Goal: Contribute content: Contribute content

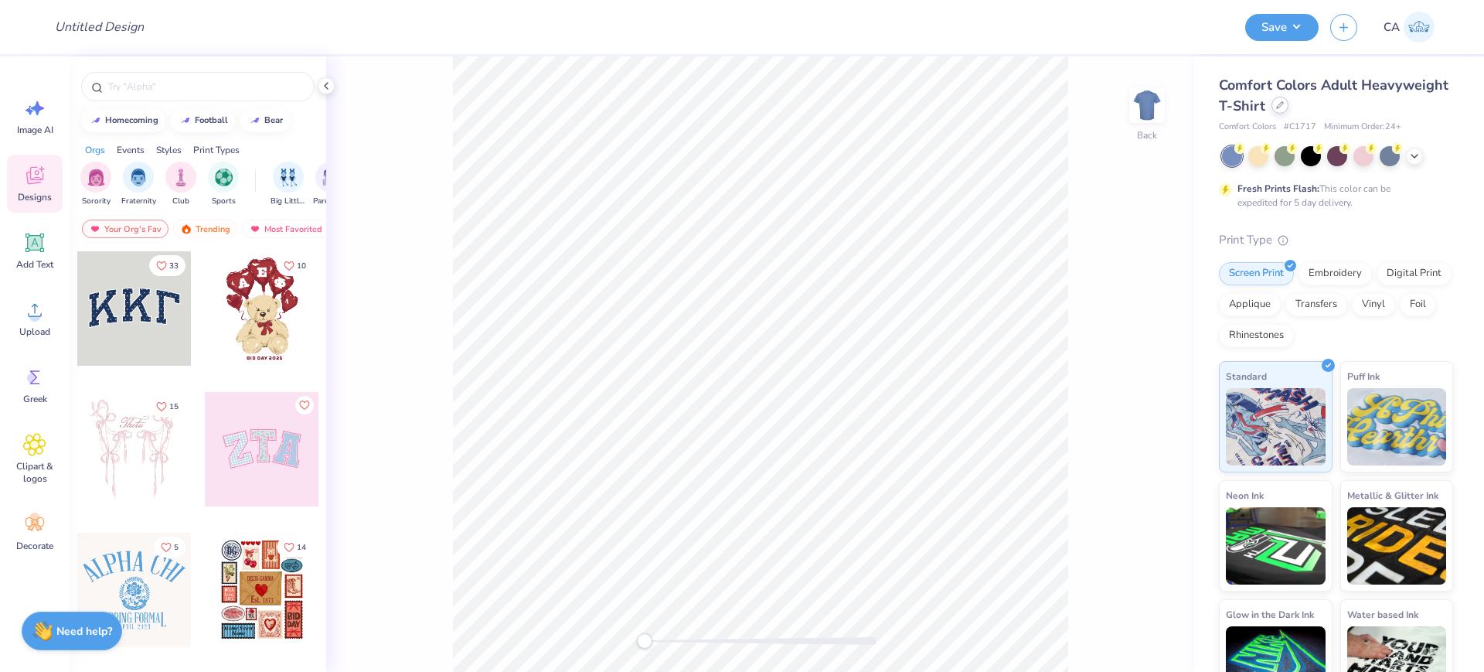
click at [1284, 104] on icon at bounding box center [1280, 105] width 8 height 8
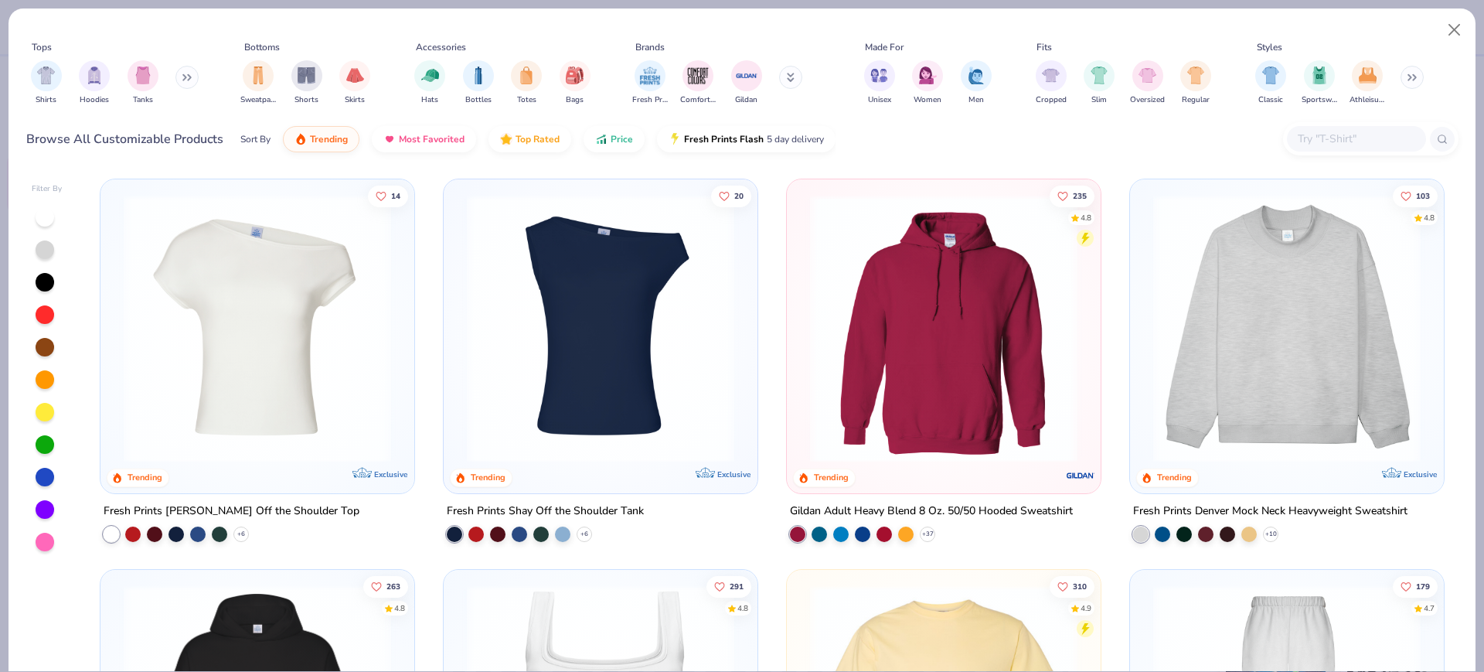
click at [1233, 274] on div "14 Trending Exclusive Fresh Prints [PERSON_NAME] Off the Shoulder Top + 6 20 Tr…" at bounding box center [772, 421] width 1373 height 500
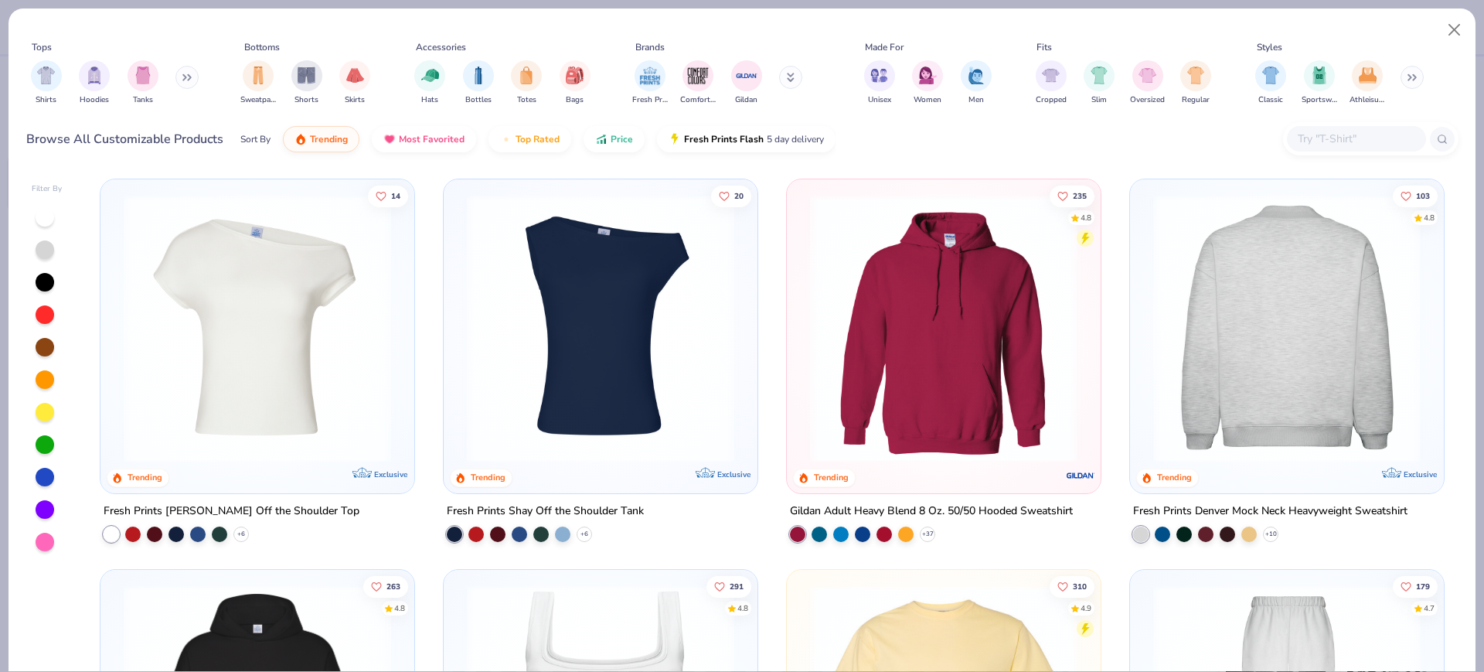
click at [1217, 315] on img at bounding box center [1286, 328] width 283 height 267
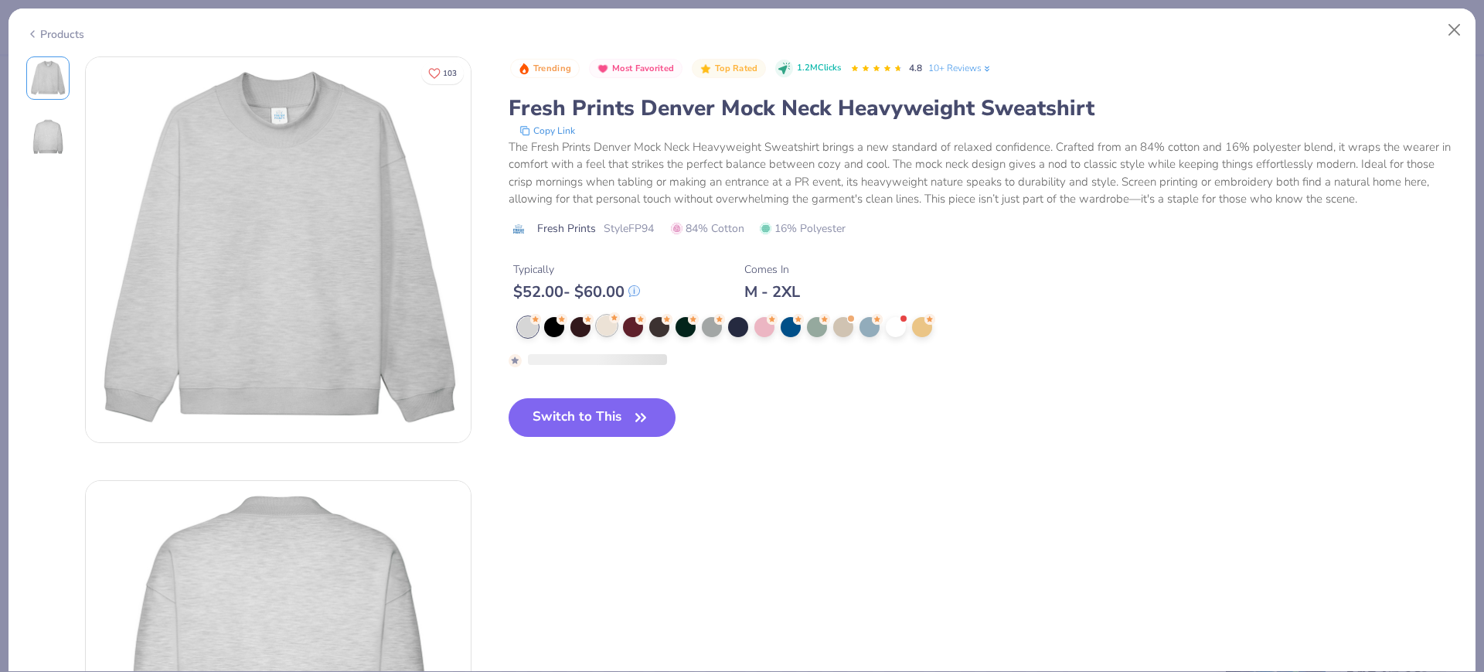
click at [606, 321] on div at bounding box center [607, 325] width 20 height 20
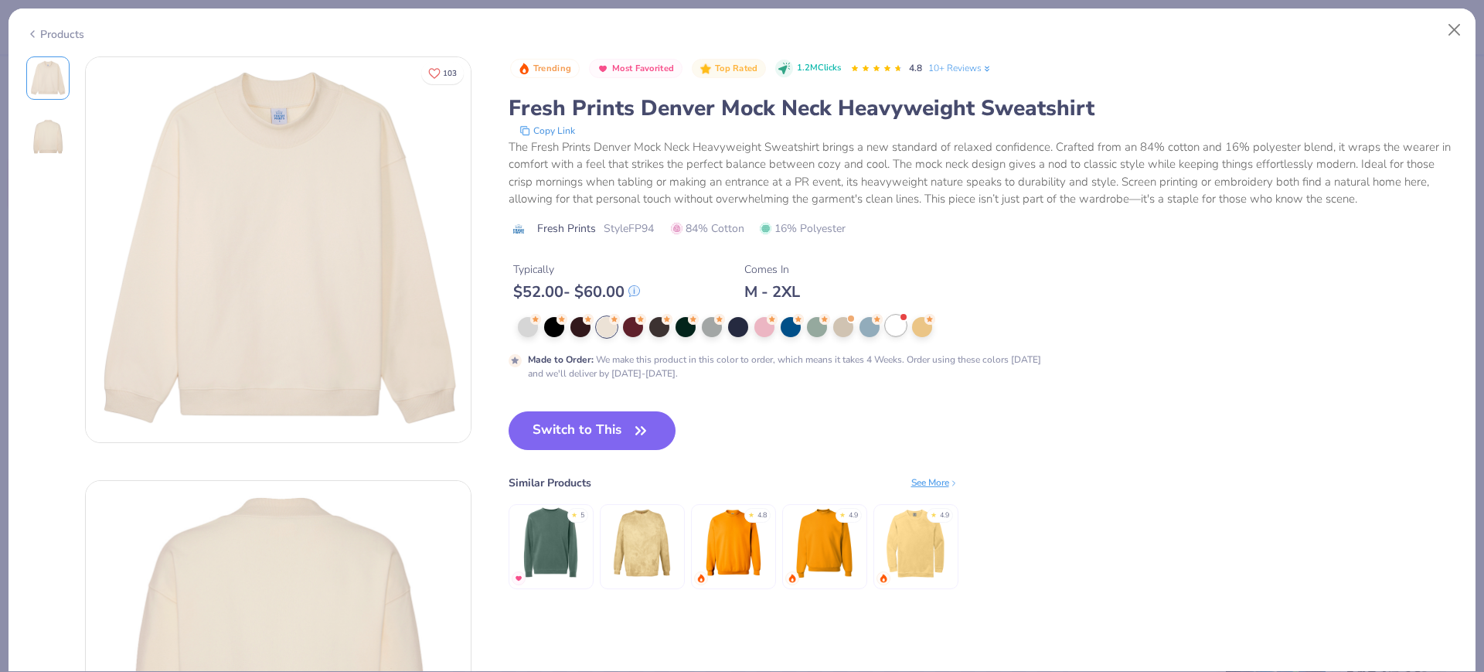
click at [897, 329] on div at bounding box center [896, 325] width 20 height 20
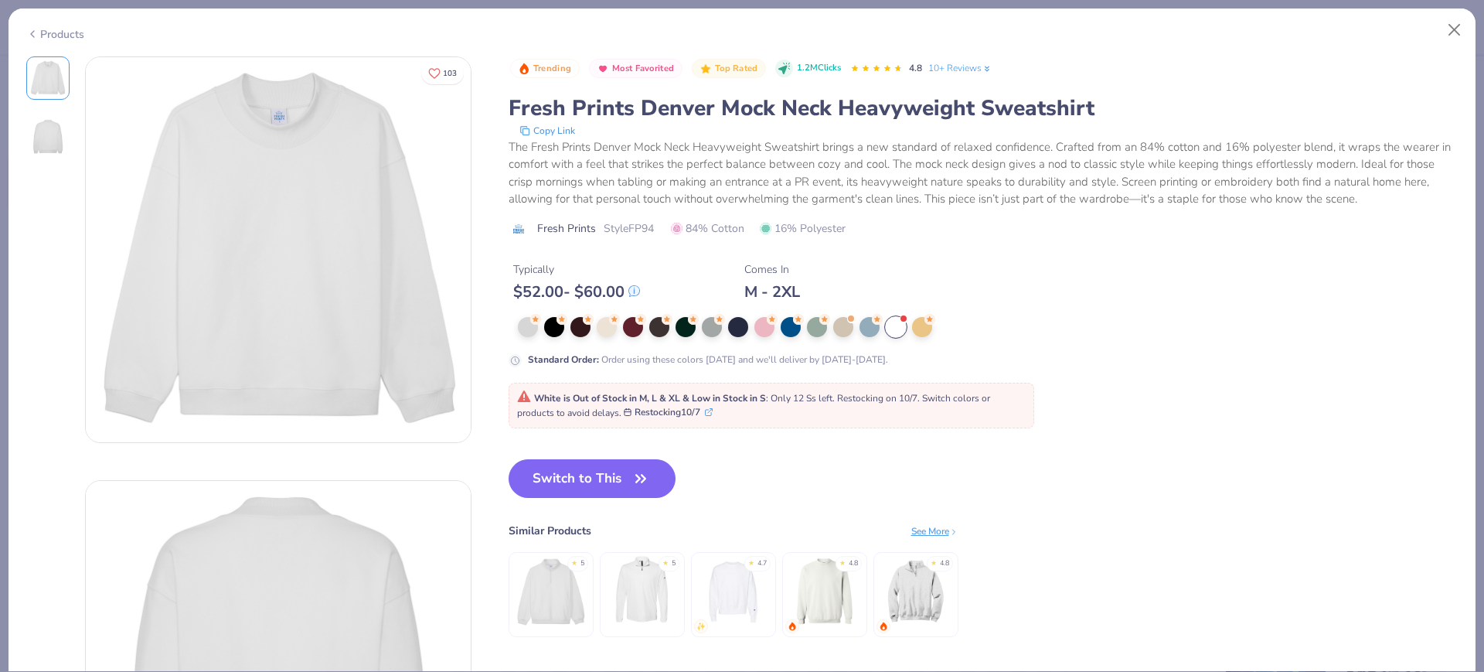
click at [40, 29] on div "Products" at bounding box center [55, 34] width 58 height 16
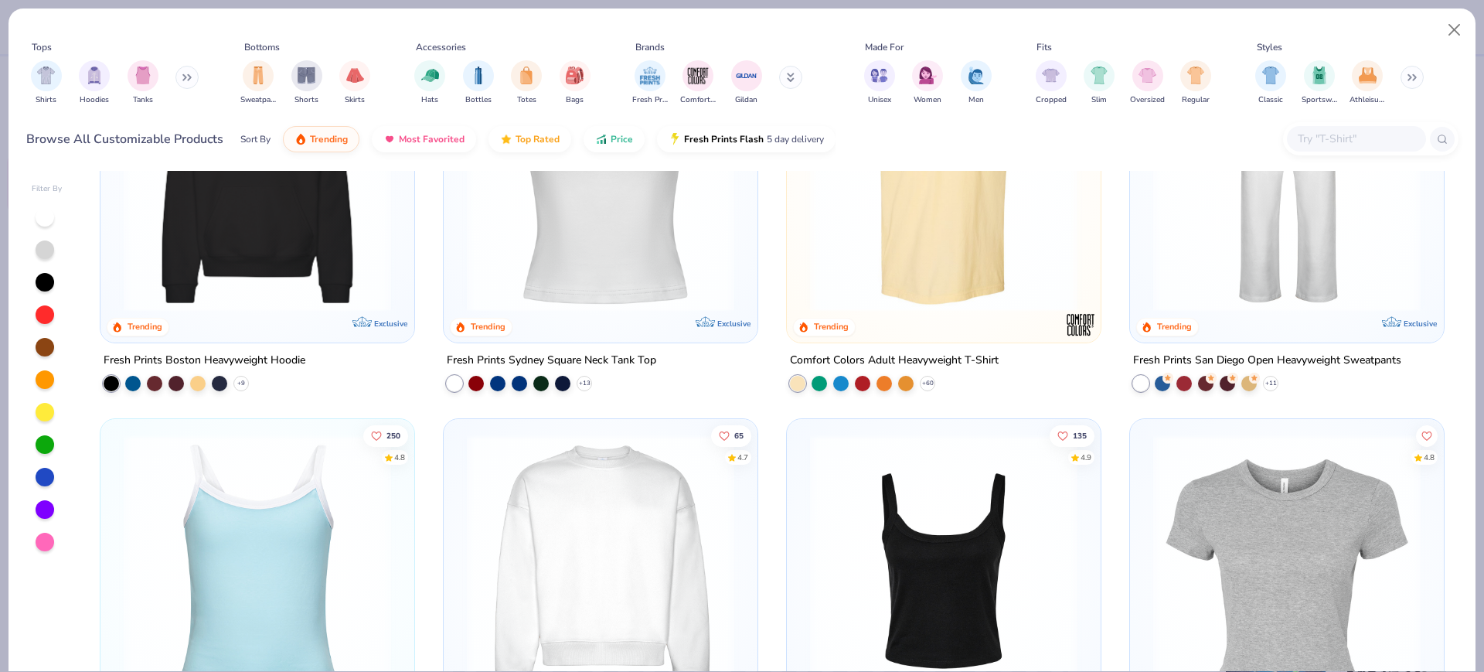
scroll to position [676, 0]
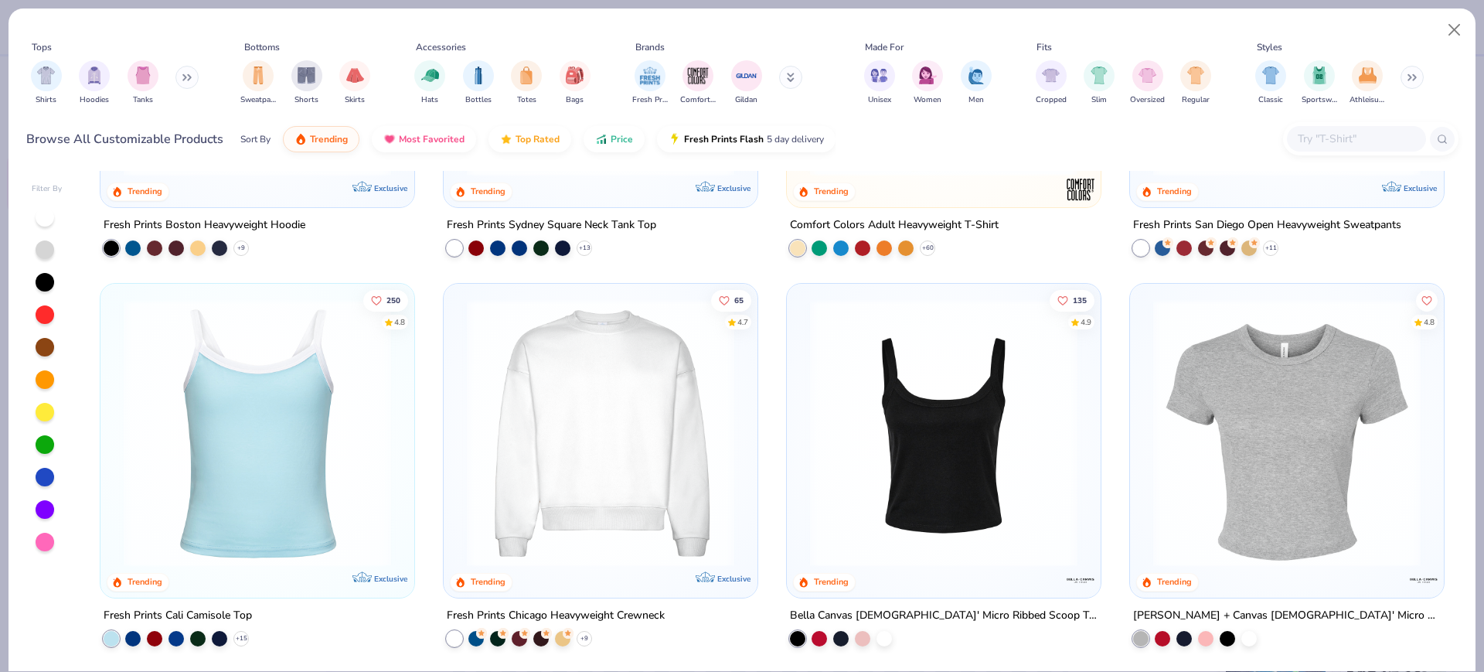
click at [508, 391] on img at bounding box center [600, 431] width 283 height 267
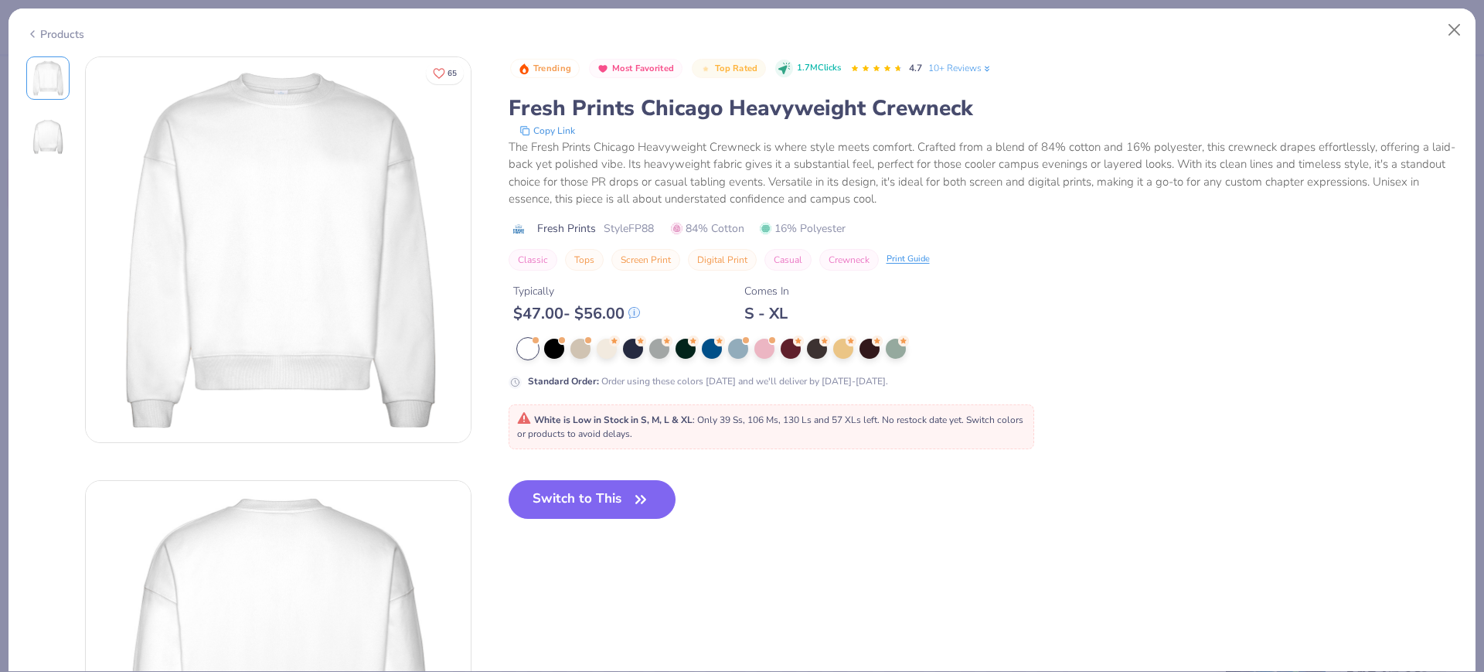
click at [644, 229] on span "Style FP88" at bounding box center [629, 228] width 50 height 16
copy span "FP88"
click at [597, 504] on button "Switch to This" at bounding box center [593, 499] width 168 height 39
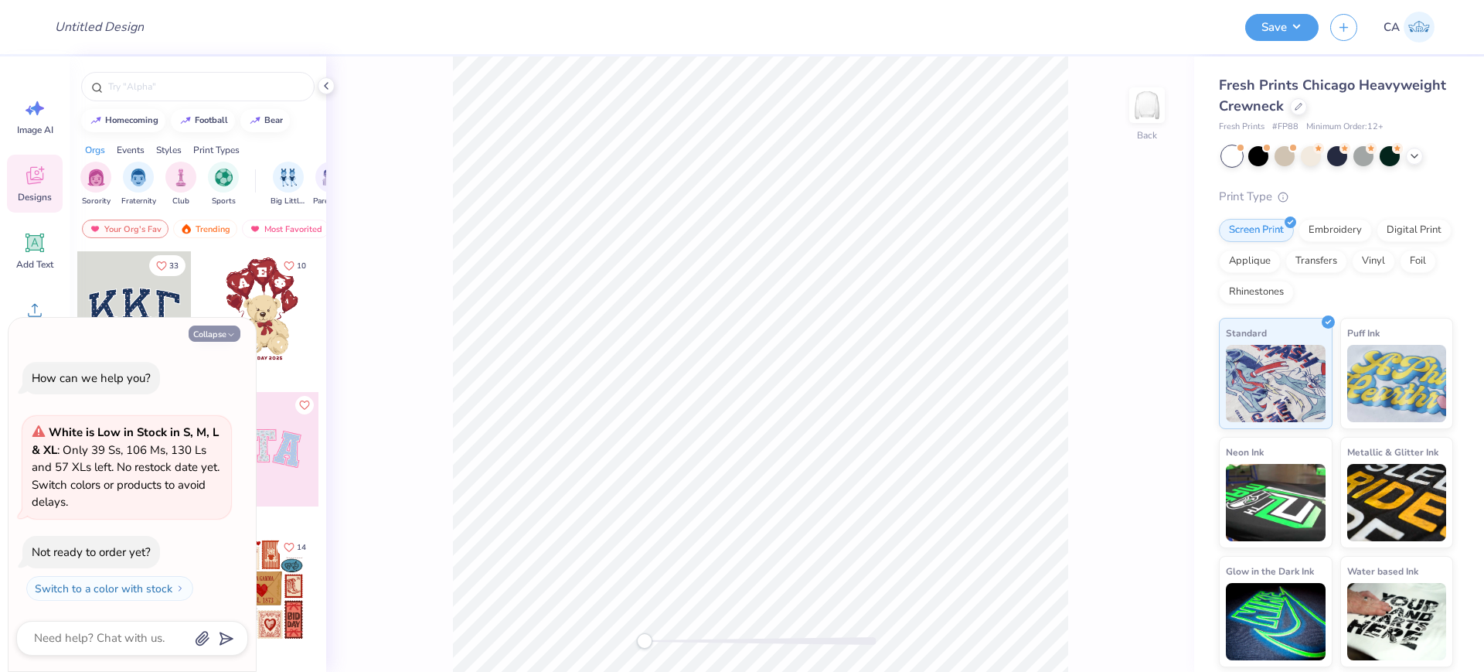
click at [193, 330] on button "Collapse" at bounding box center [215, 333] width 52 height 16
type textarea "x"
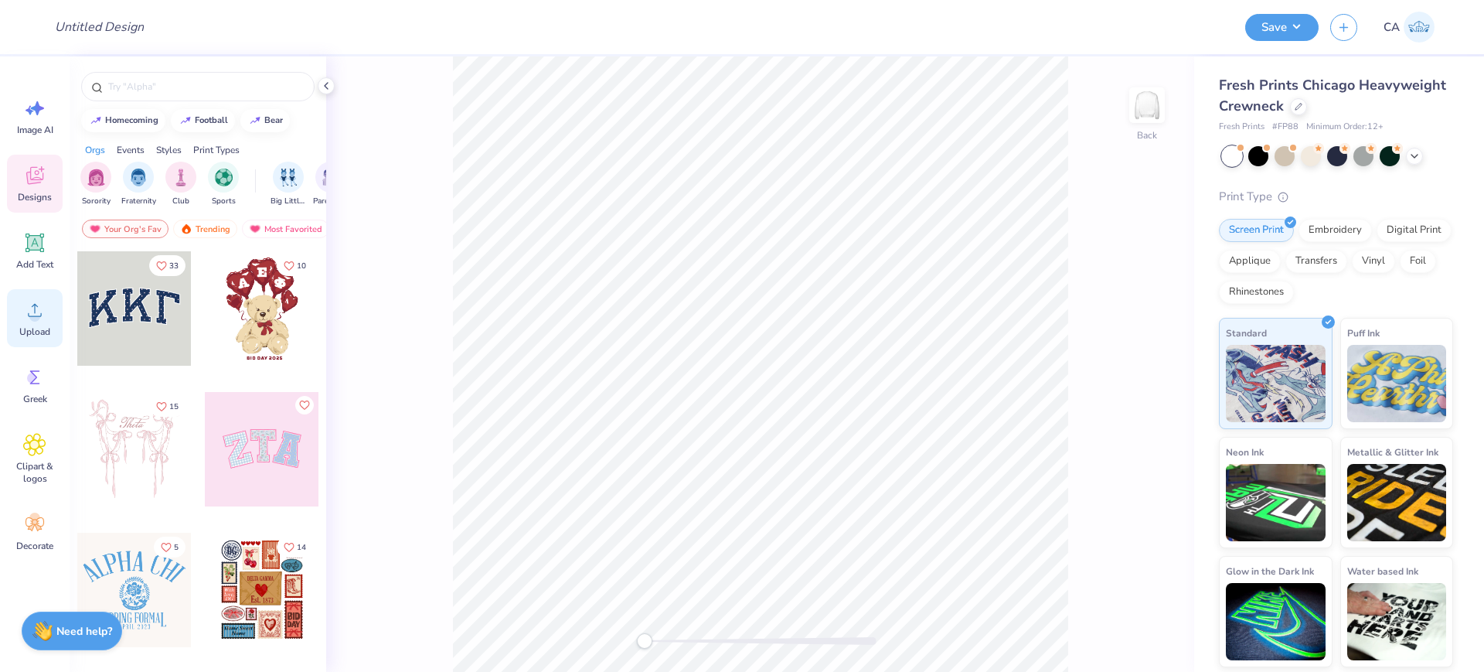
click at [47, 307] on div "Upload" at bounding box center [35, 318] width 56 height 58
click at [154, 34] on input "Design Title" at bounding box center [118, 27] width 151 height 31
paste input "FPS240647"
type input "FPS240647"
click at [54, 311] on div "Upload" at bounding box center [35, 318] width 56 height 58
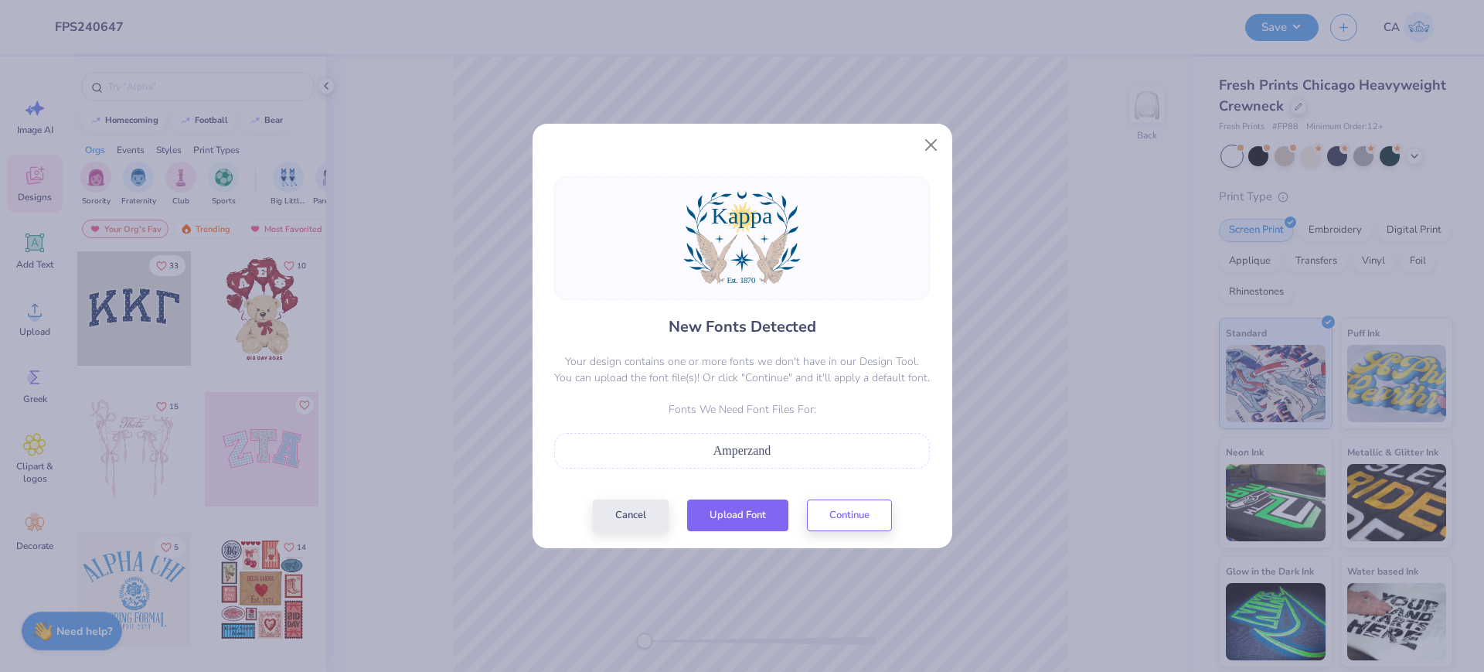
click at [774, 528] on button "Upload Font" at bounding box center [737, 515] width 101 height 32
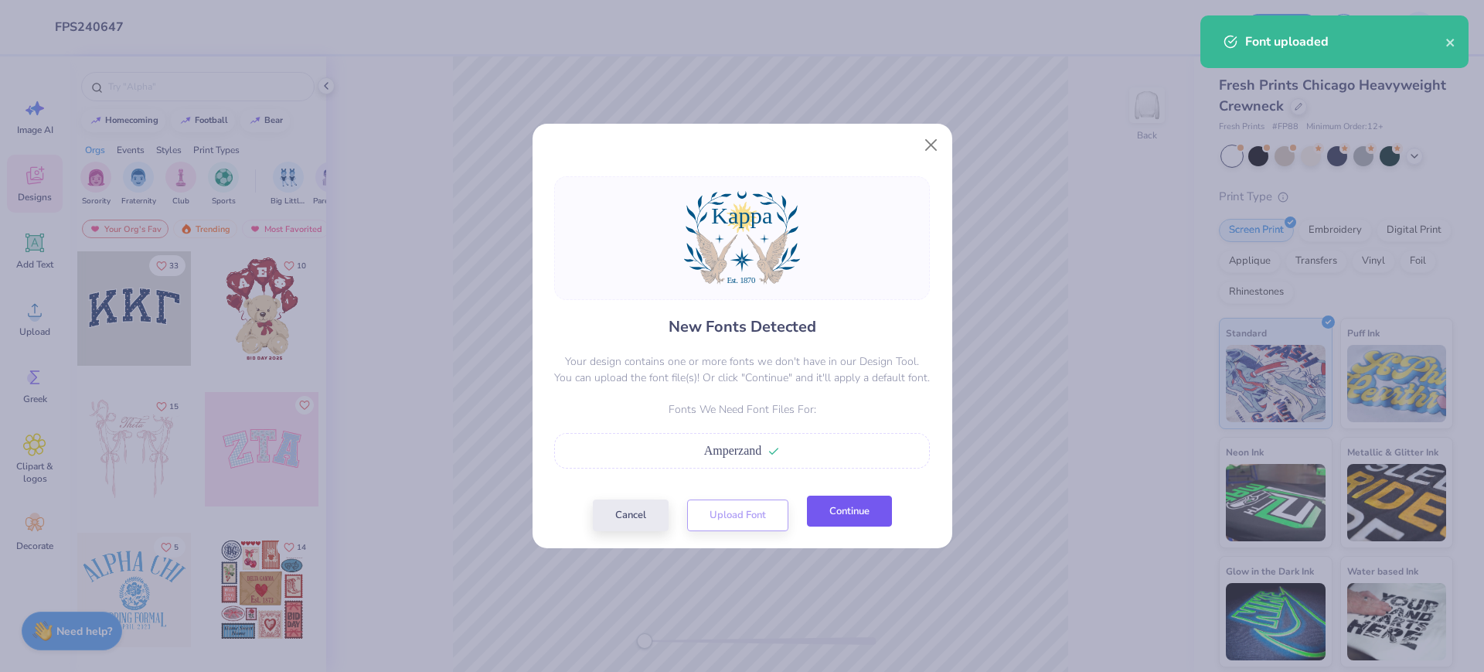
click at [845, 505] on button "Continue" at bounding box center [849, 511] width 85 height 32
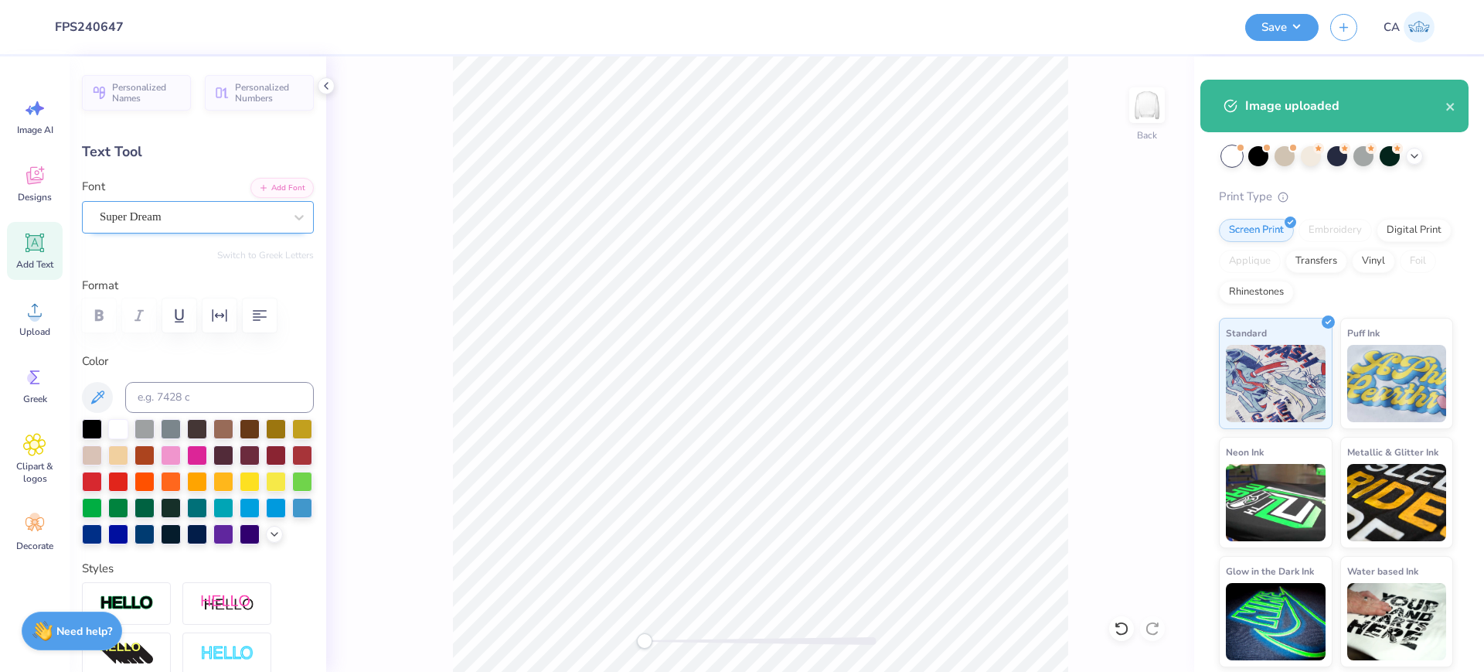
click at [191, 210] on div "Super Dream" at bounding box center [191, 217] width 187 height 24
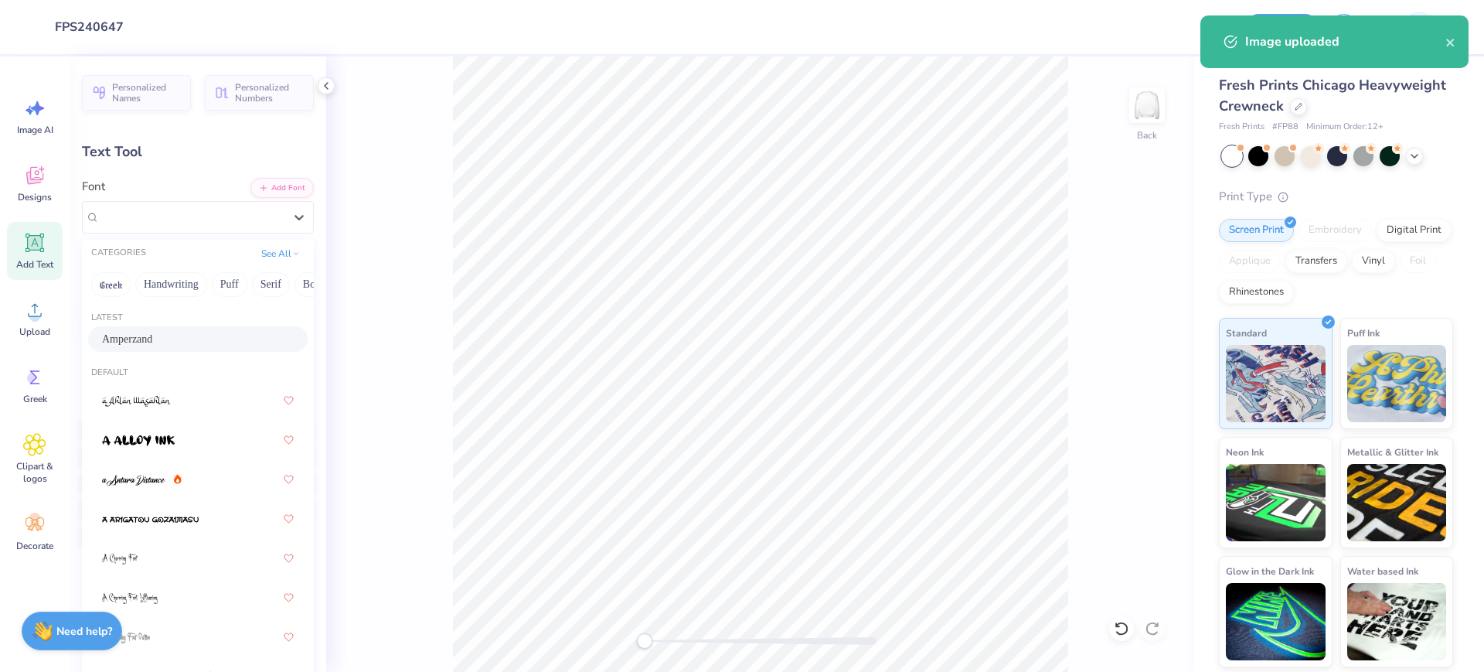
click at [186, 335] on div "Amperzand" at bounding box center [198, 339] width 192 height 16
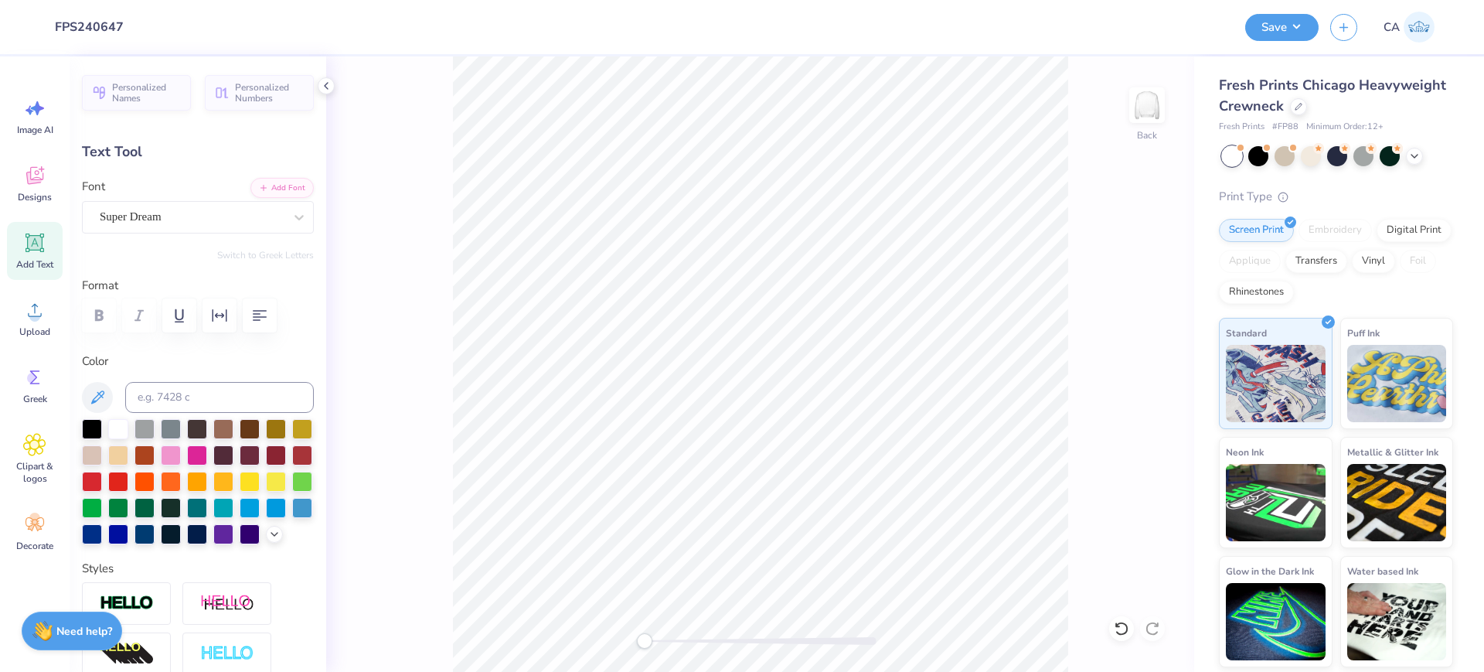
type input "4.64"
type input "0.78"
type input "15.55"
click at [62, 168] on div "Designs" at bounding box center [35, 184] width 56 height 58
click at [156, 224] on div "Super Dream" at bounding box center [191, 217] width 187 height 24
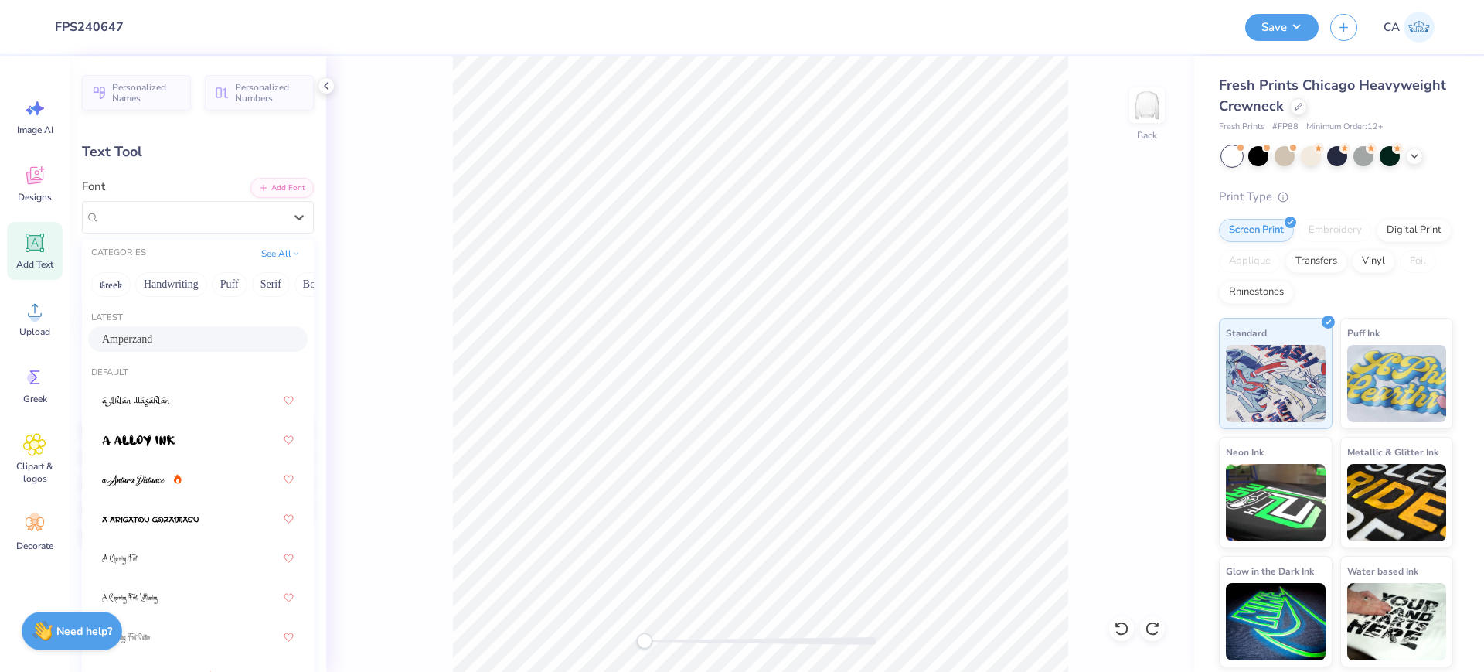
click at [161, 341] on div "Amperzand" at bounding box center [198, 339] width 192 height 16
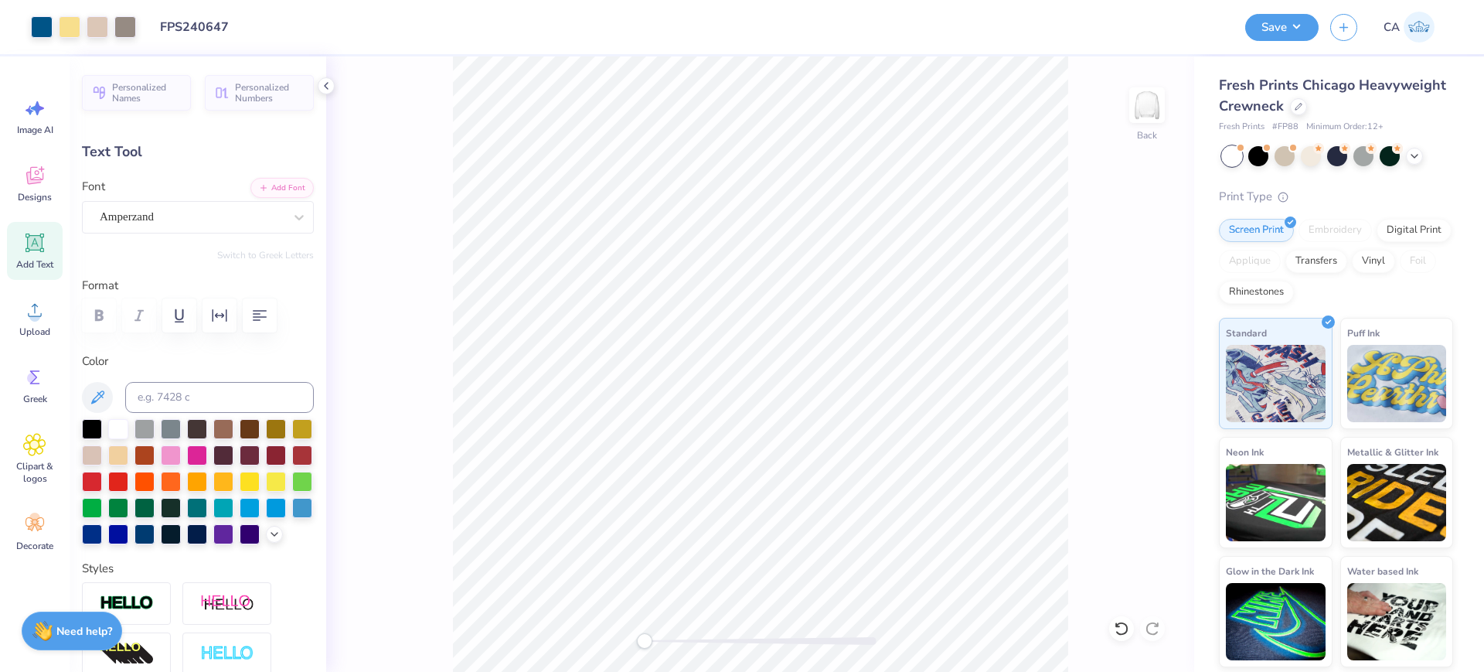
type input "3.84"
type input "0.76"
type input "15.62"
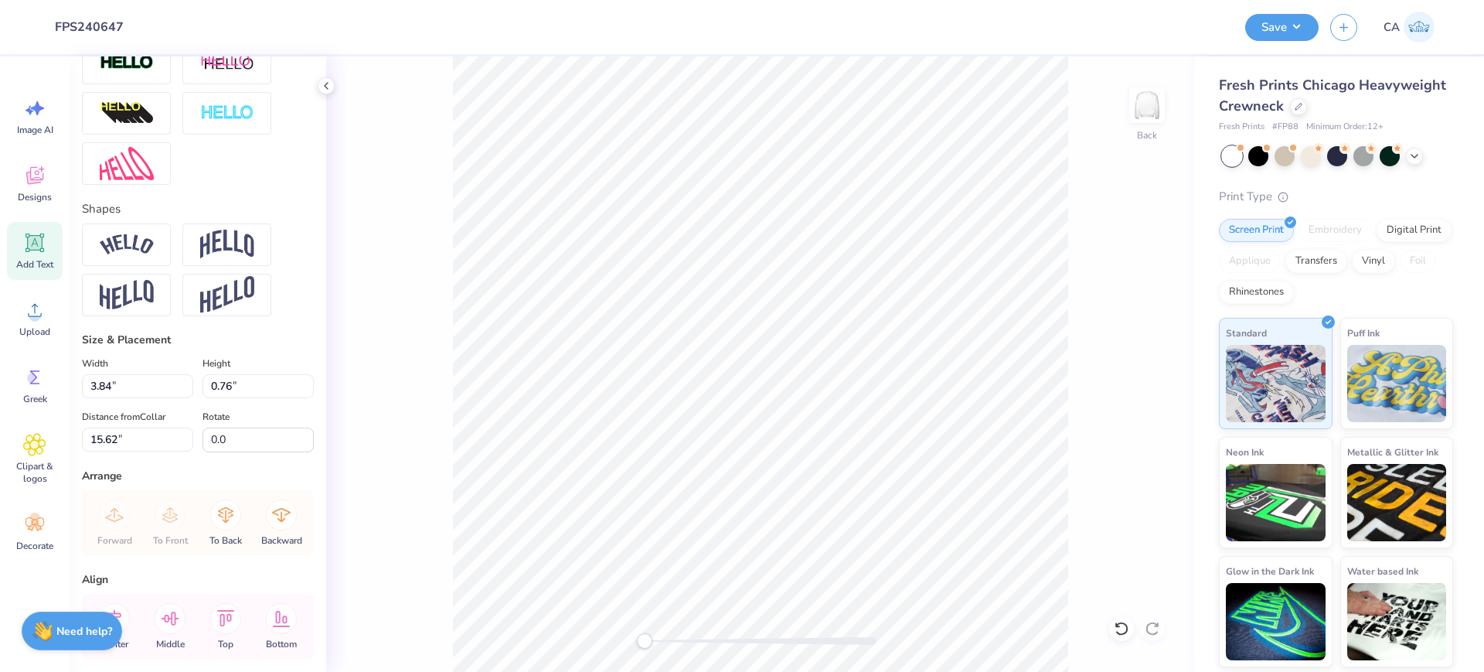
scroll to position [631, 0]
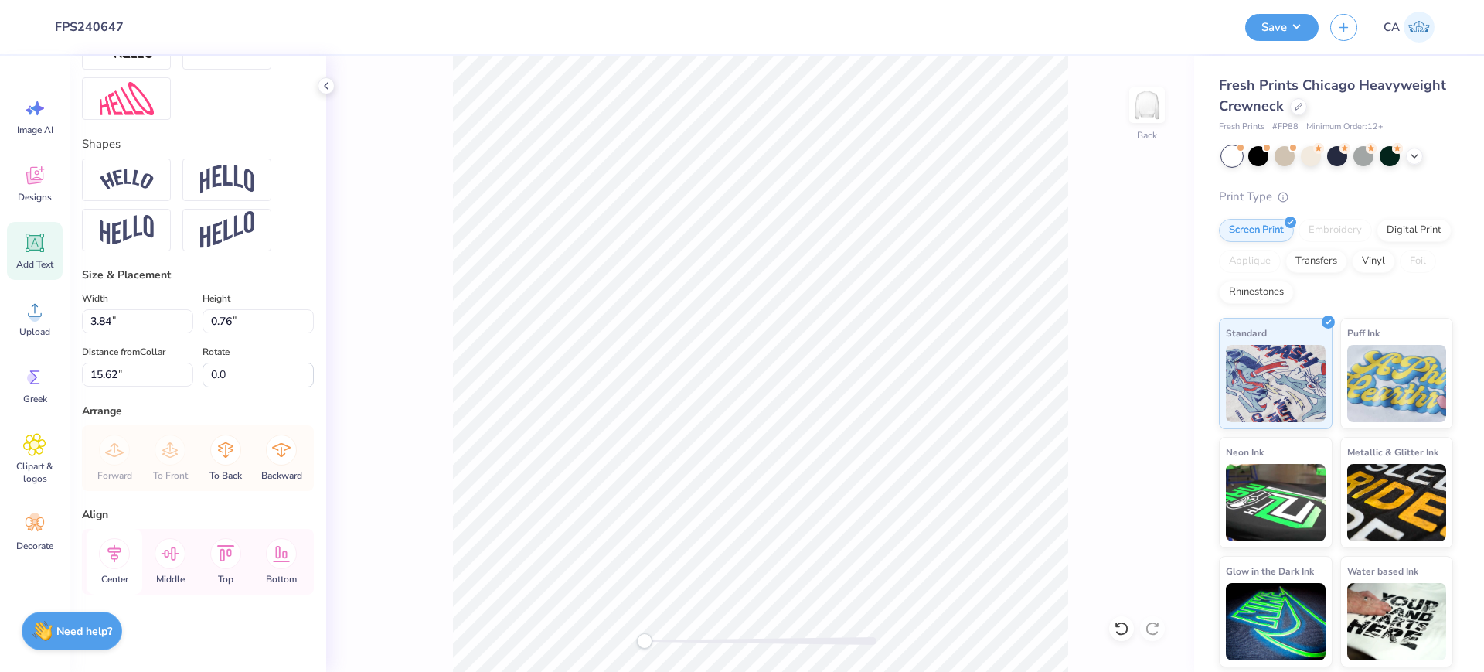
click at [116, 553] on icon at bounding box center [114, 553] width 14 height 18
click at [689, 630] on div "Back" at bounding box center [760, 363] width 868 height 615
drag, startPoint x: 720, startPoint y: 636, endPoint x: 654, endPoint y: 634, distance: 66.5
click at [654, 634] on div at bounding box center [761, 640] width 232 height 15
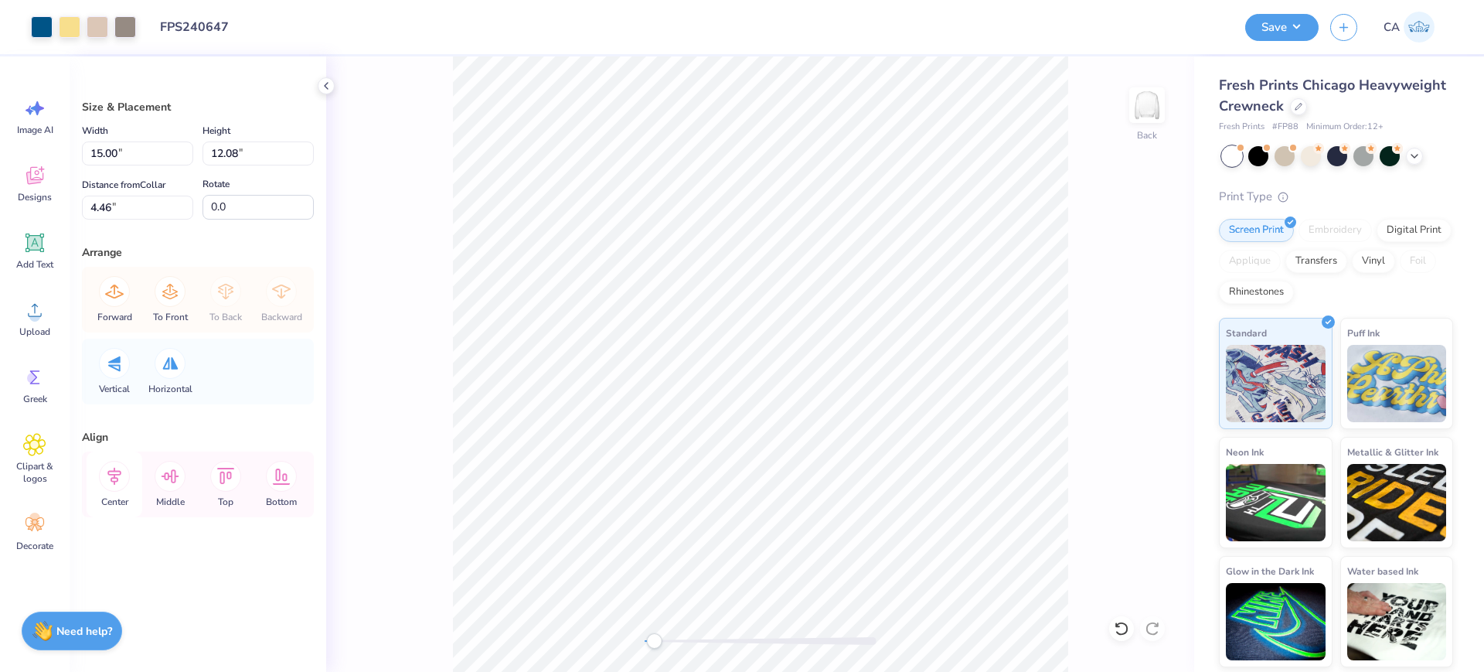
click at [117, 471] on icon at bounding box center [114, 476] width 31 height 31
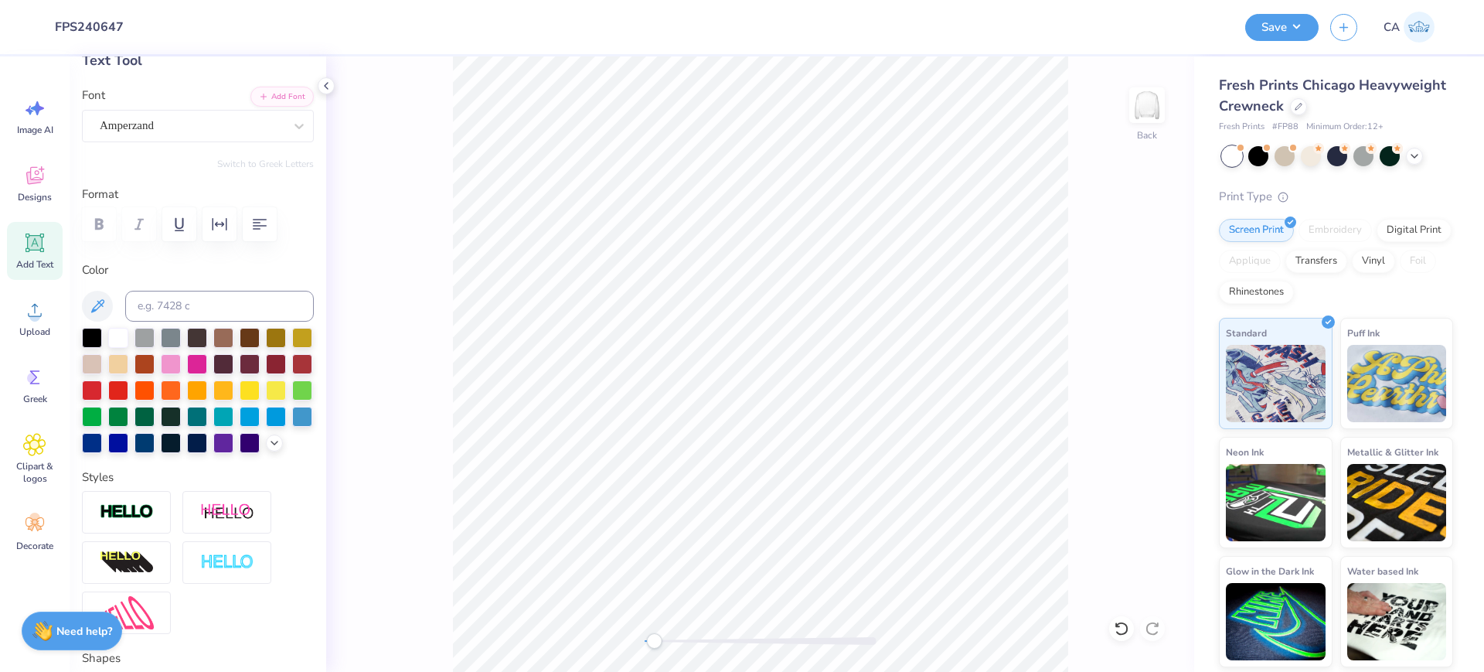
scroll to position [193, 0]
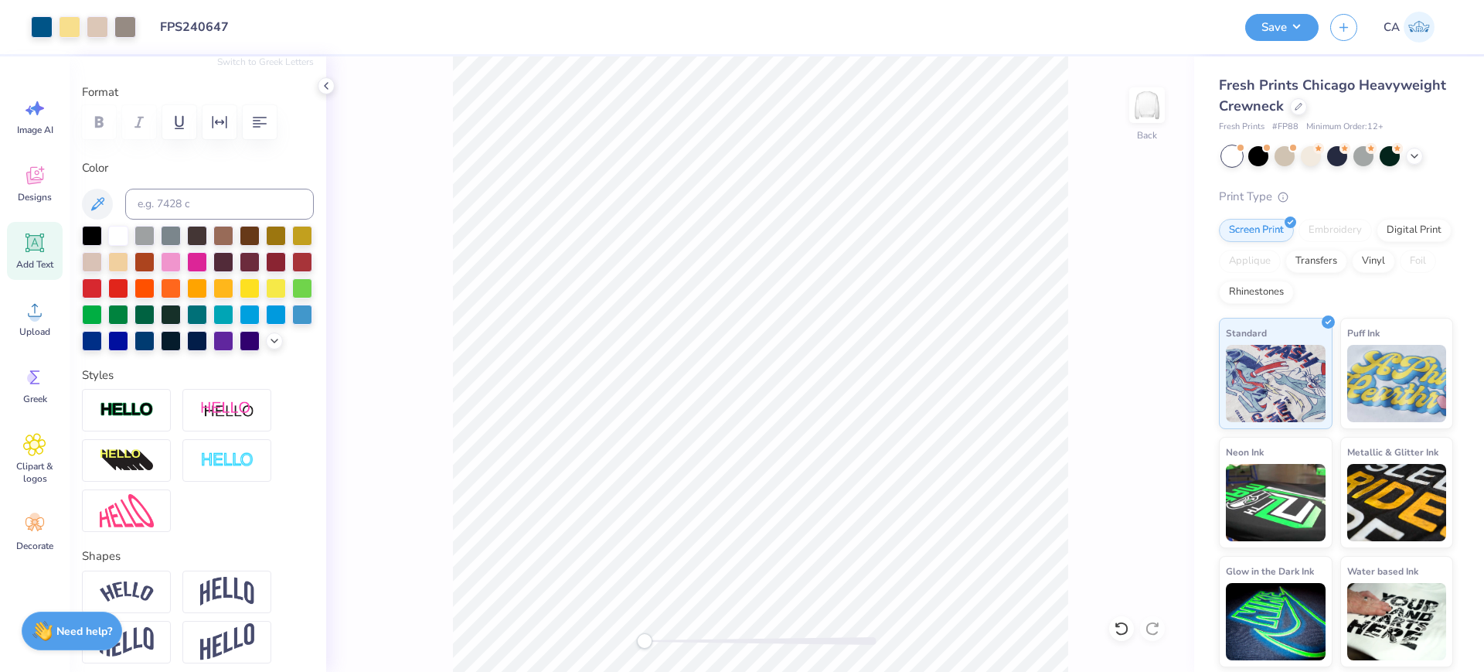
click at [624, 627] on div "Back" at bounding box center [760, 363] width 868 height 615
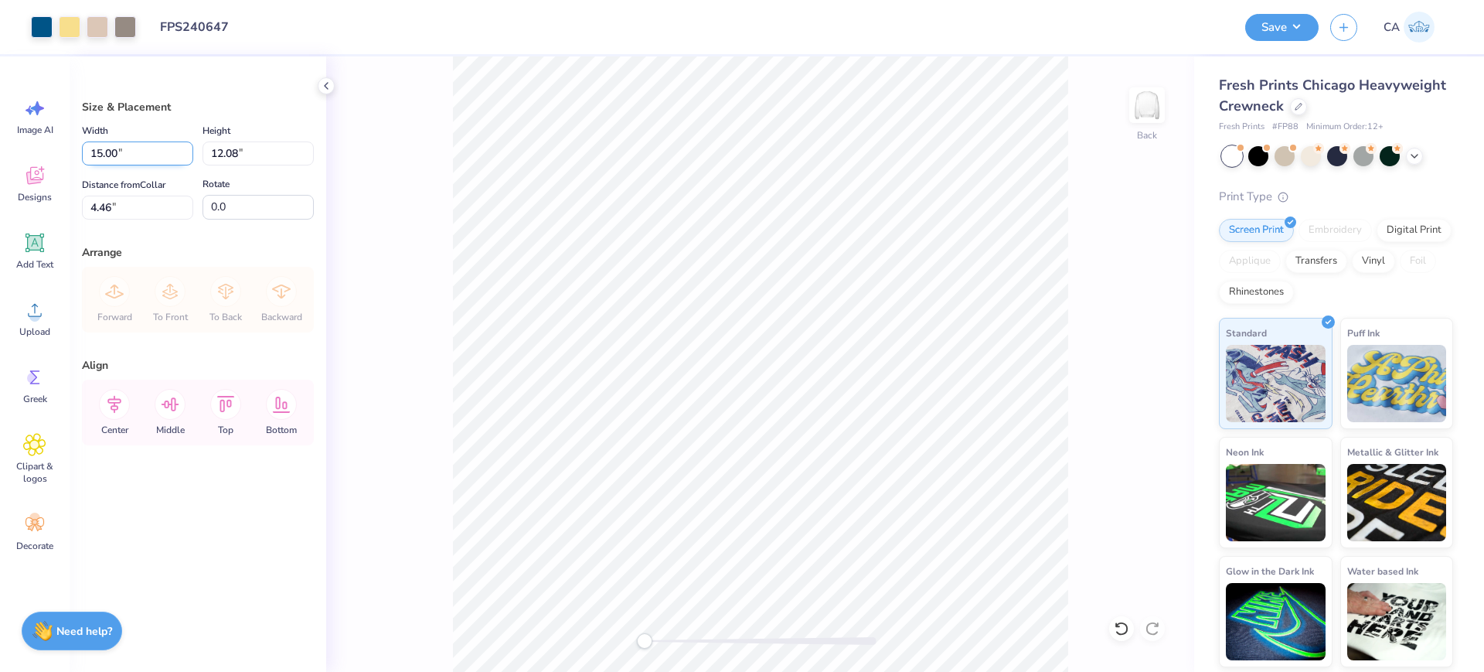
click at [134, 159] on input "15.00" at bounding box center [137, 153] width 111 height 24
type input "12.00"
type input "9.66"
type input "5.67"
click at [134, 159] on input "12.00" at bounding box center [137, 153] width 111 height 24
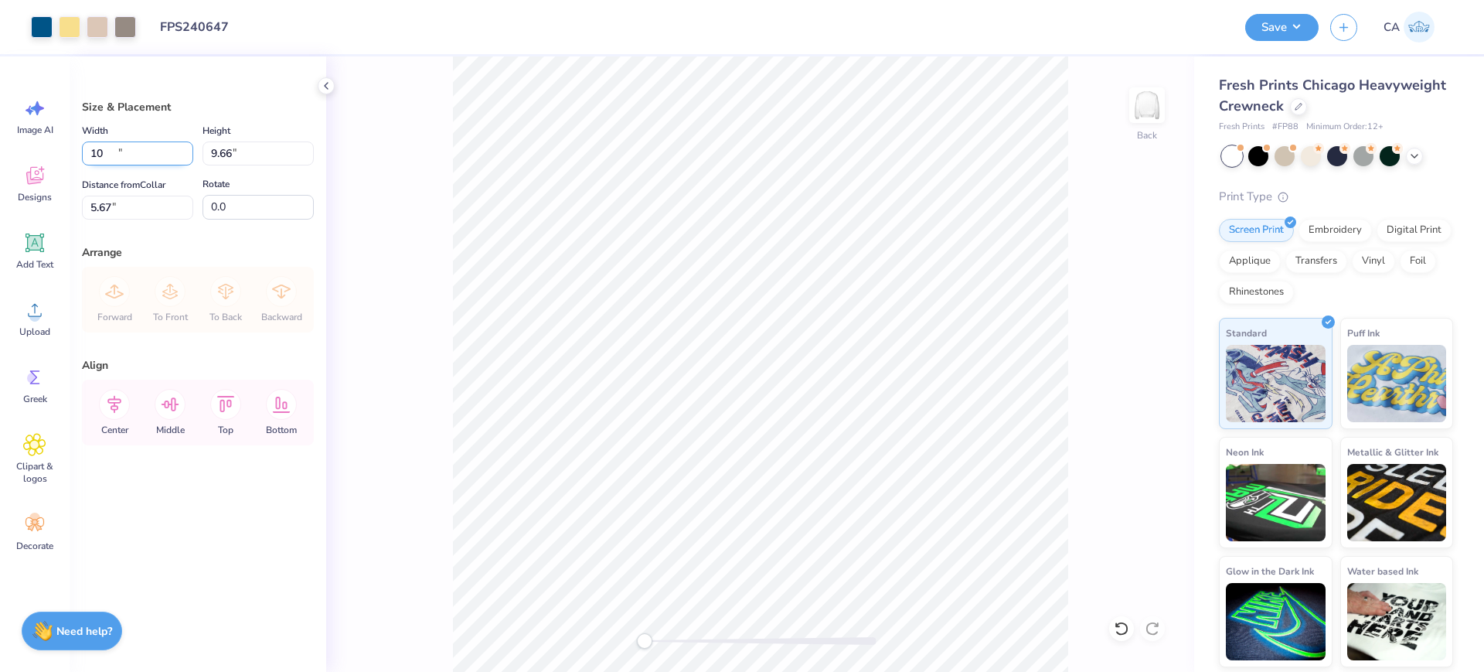
type input "10.00"
type input "8.05"
click at [144, 200] on input "6.47" at bounding box center [137, 208] width 111 height 24
type input "3.00"
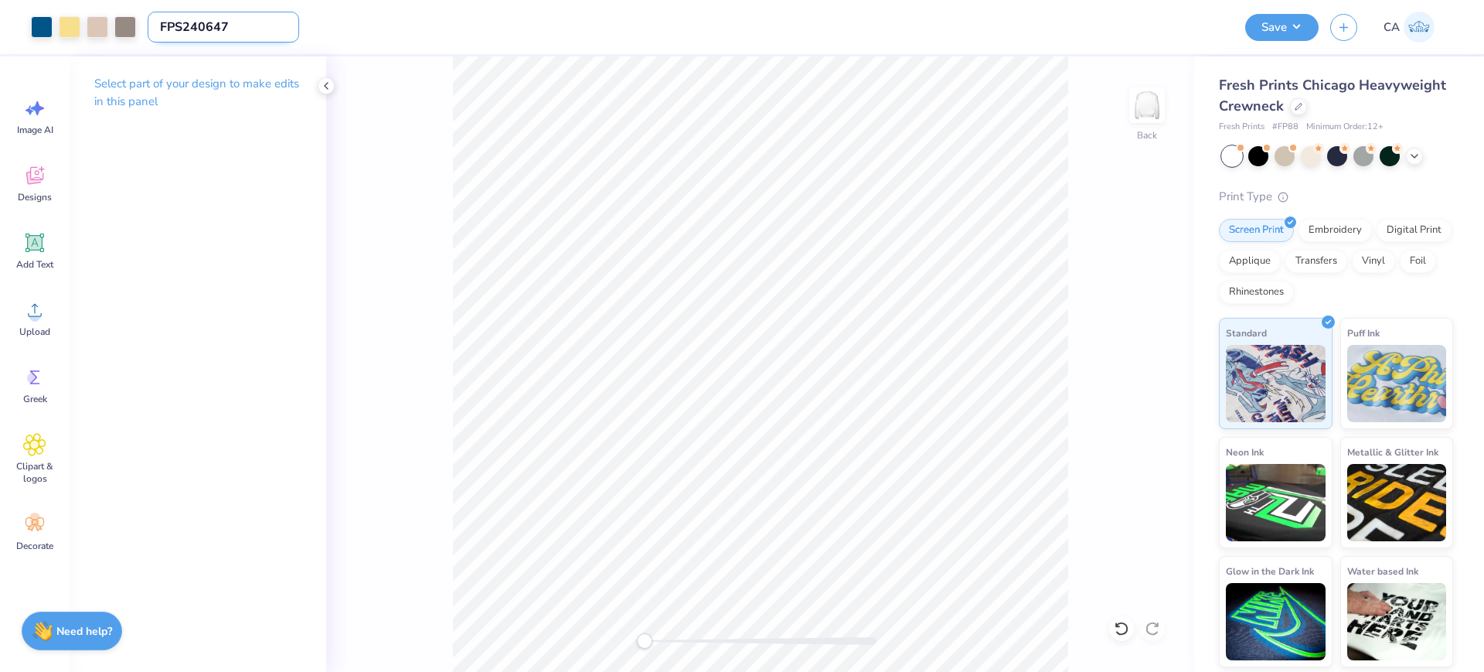
click at [211, 26] on input "FPS240647" at bounding box center [223, 27] width 151 height 31
click at [1304, 38] on button "Save" at bounding box center [1281, 25] width 73 height 27
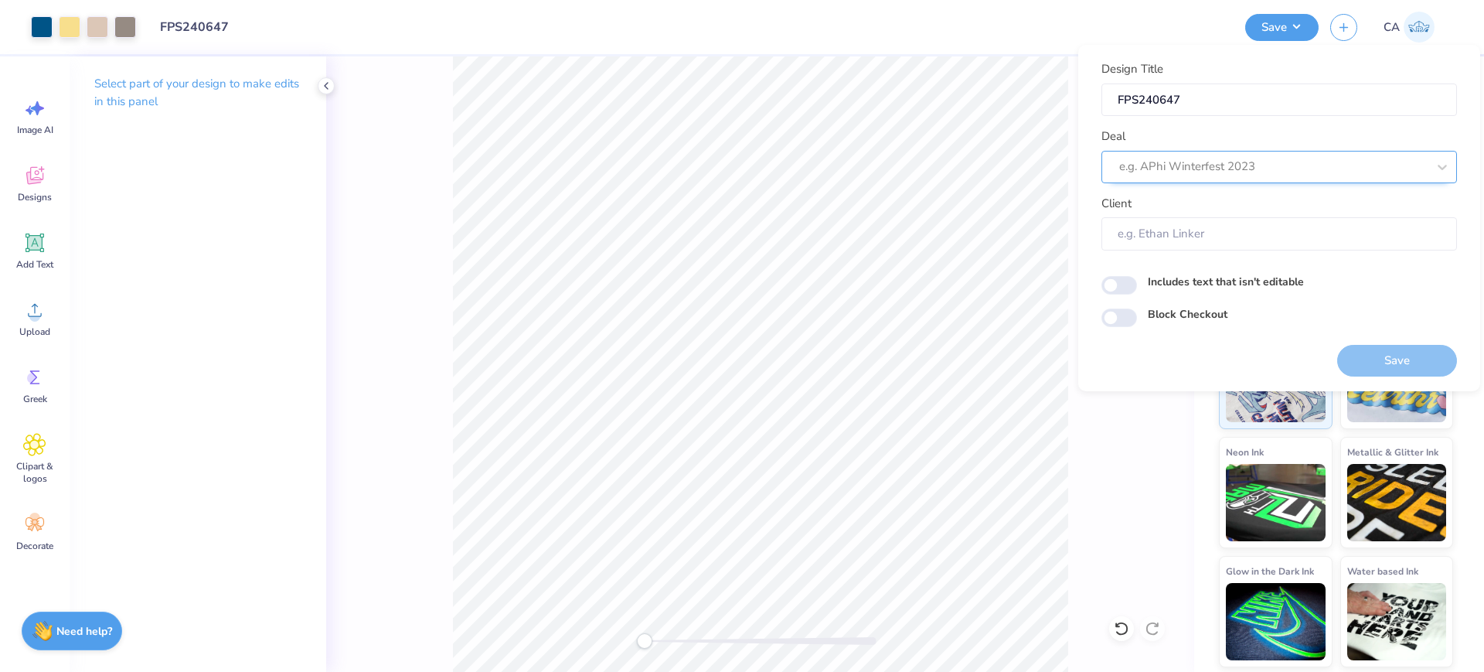
click at [1280, 166] on div at bounding box center [1273, 166] width 308 height 21
click at [1300, 205] on div "Design Tool Gallery" at bounding box center [1278, 209] width 343 height 26
type input "design tool gall"
type input "Design Tool Gallery User"
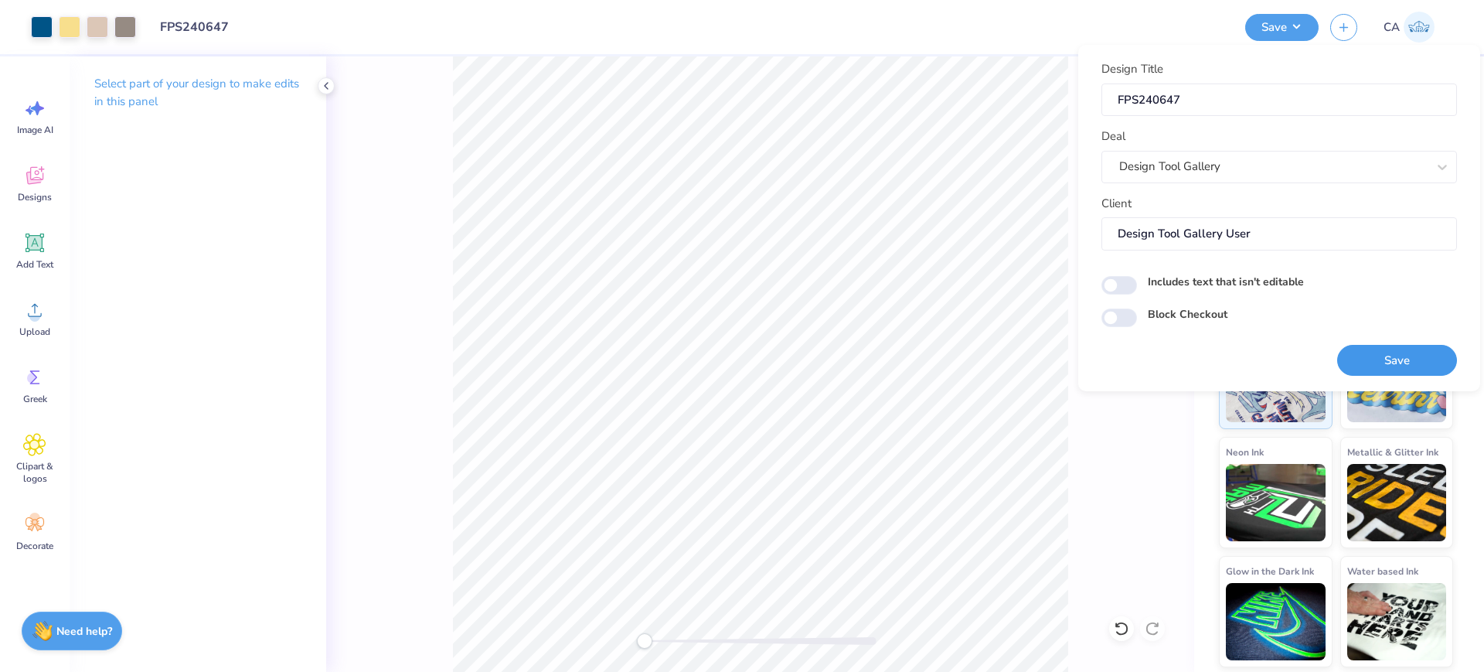
click at [1376, 361] on button "Save" at bounding box center [1397, 361] width 120 height 32
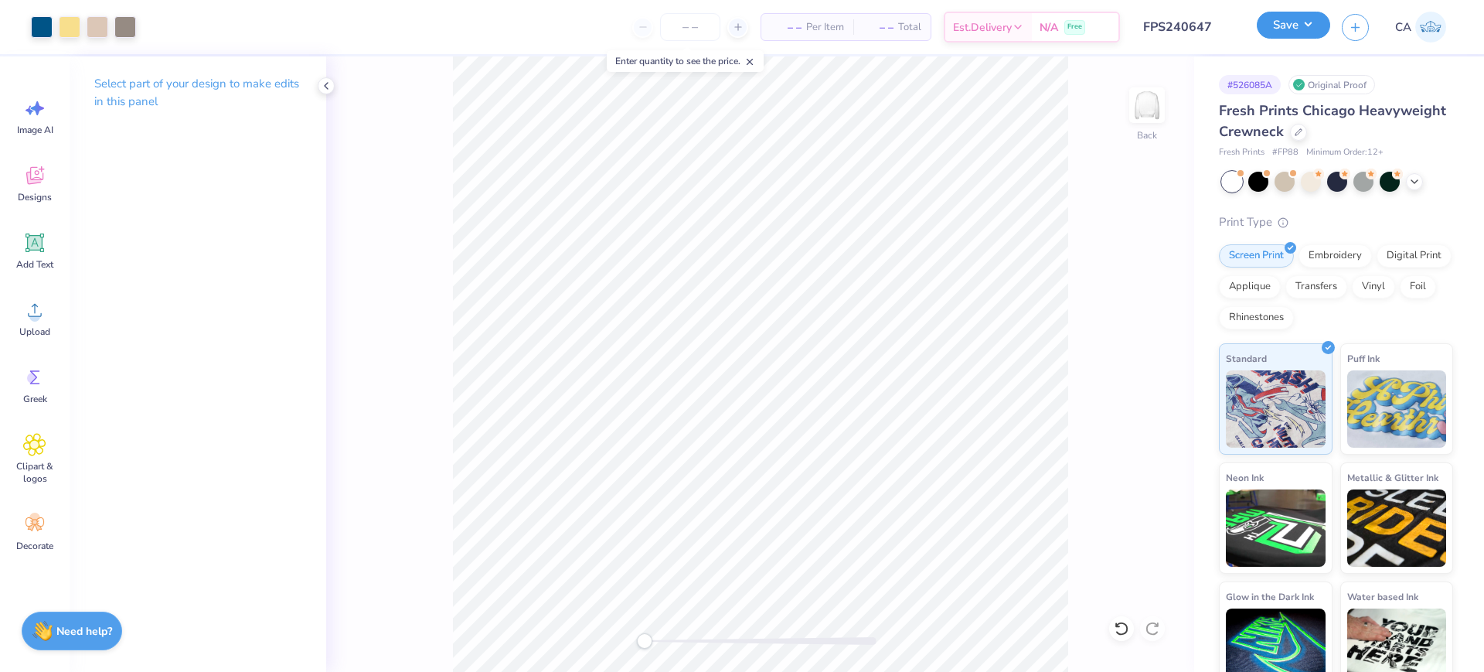
drag, startPoint x: 1288, startPoint y: 15, endPoint x: 1288, endPoint y: 32, distance: 16.2
click at [1287, 15] on button "Save" at bounding box center [1293, 25] width 73 height 27
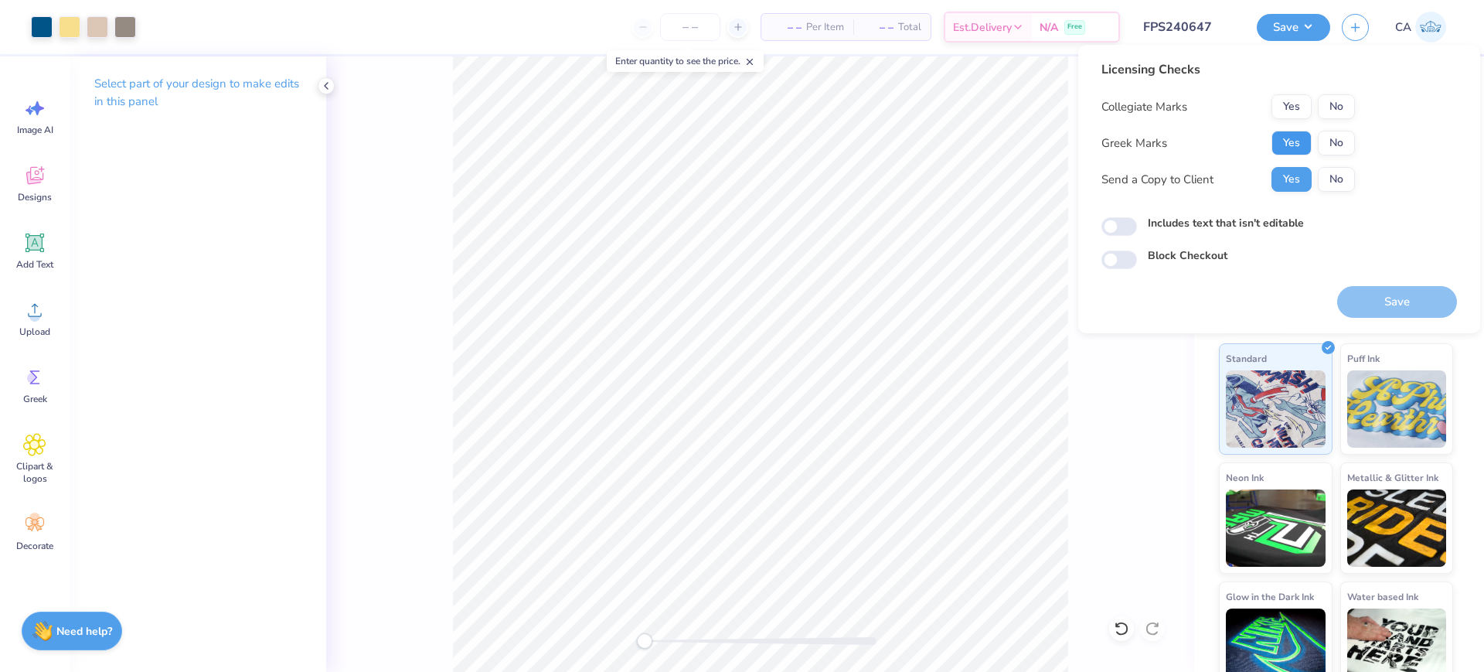
click at [1292, 142] on button "Yes" at bounding box center [1291, 143] width 40 height 25
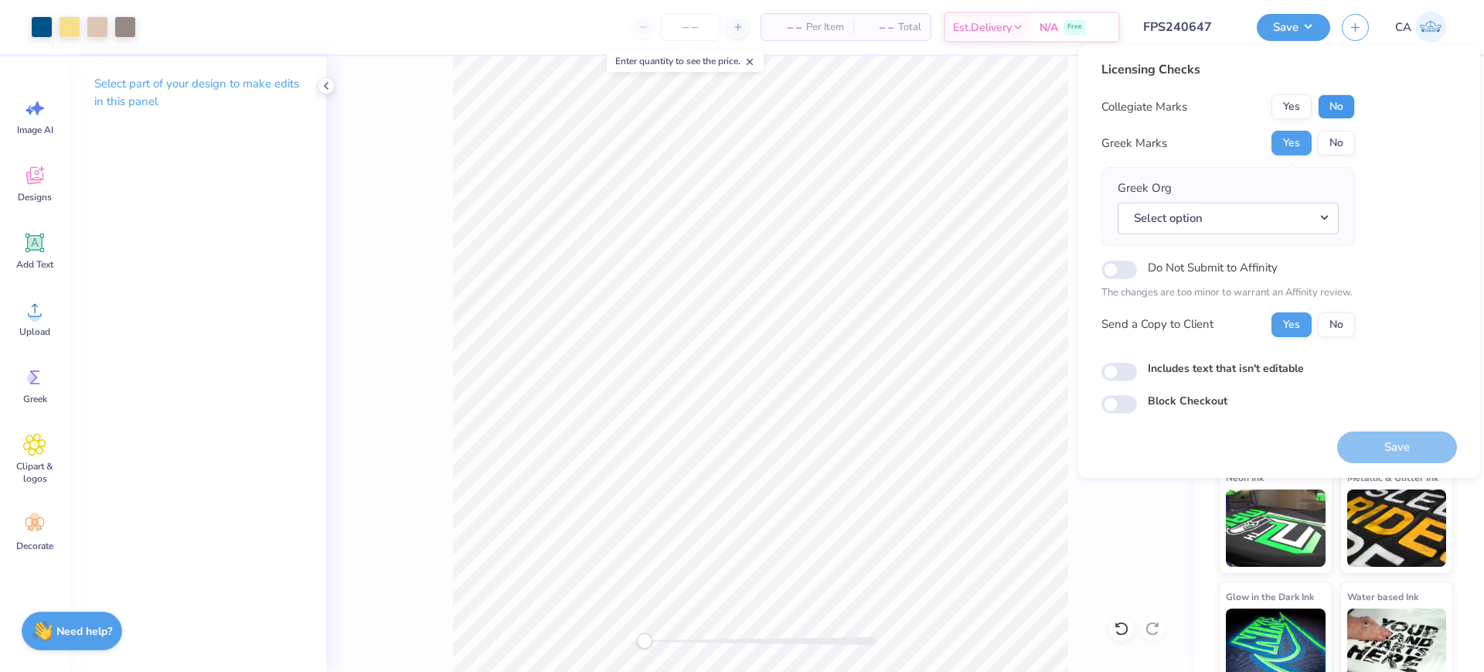
click at [1328, 102] on button "No" at bounding box center [1336, 106] width 37 height 25
click at [1317, 220] on button "Select option" at bounding box center [1227, 218] width 221 height 32
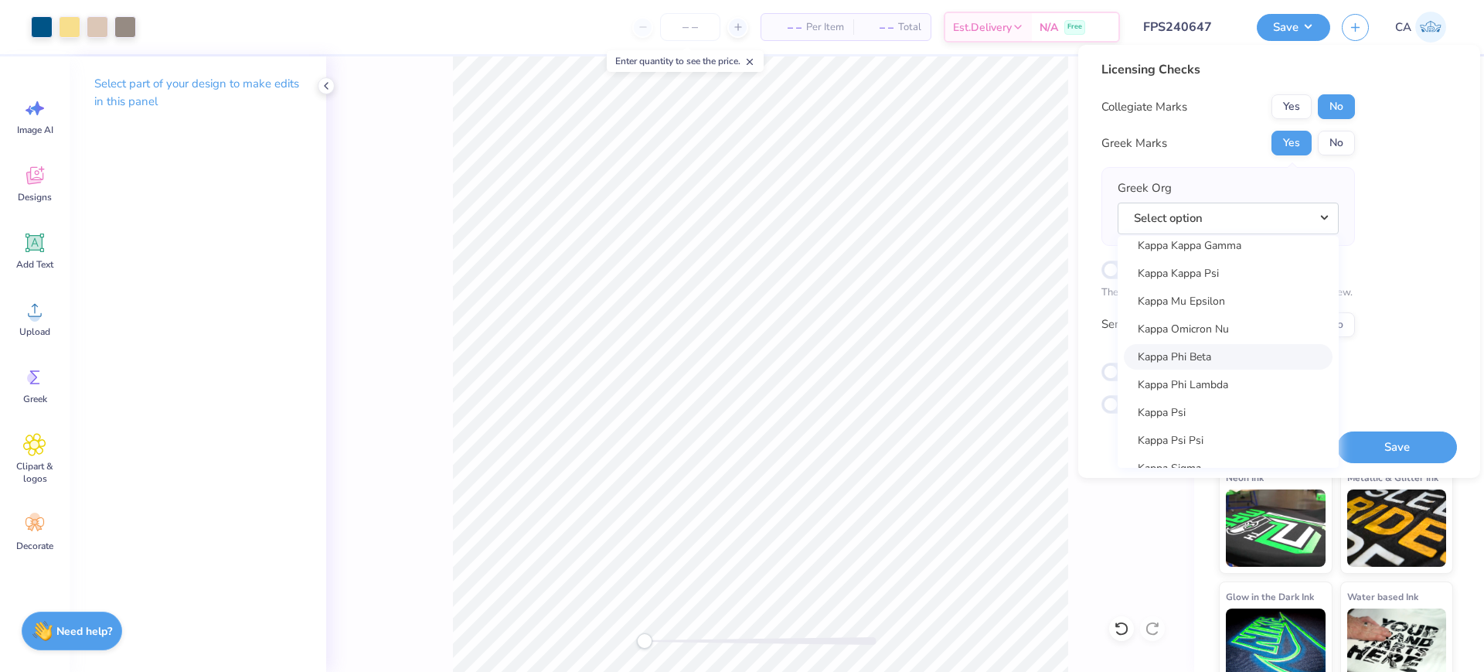
scroll to position [5700, 0]
click at [1222, 348] on link "Kappa Kappa Gamma" at bounding box center [1228, 342] width 209 height 26
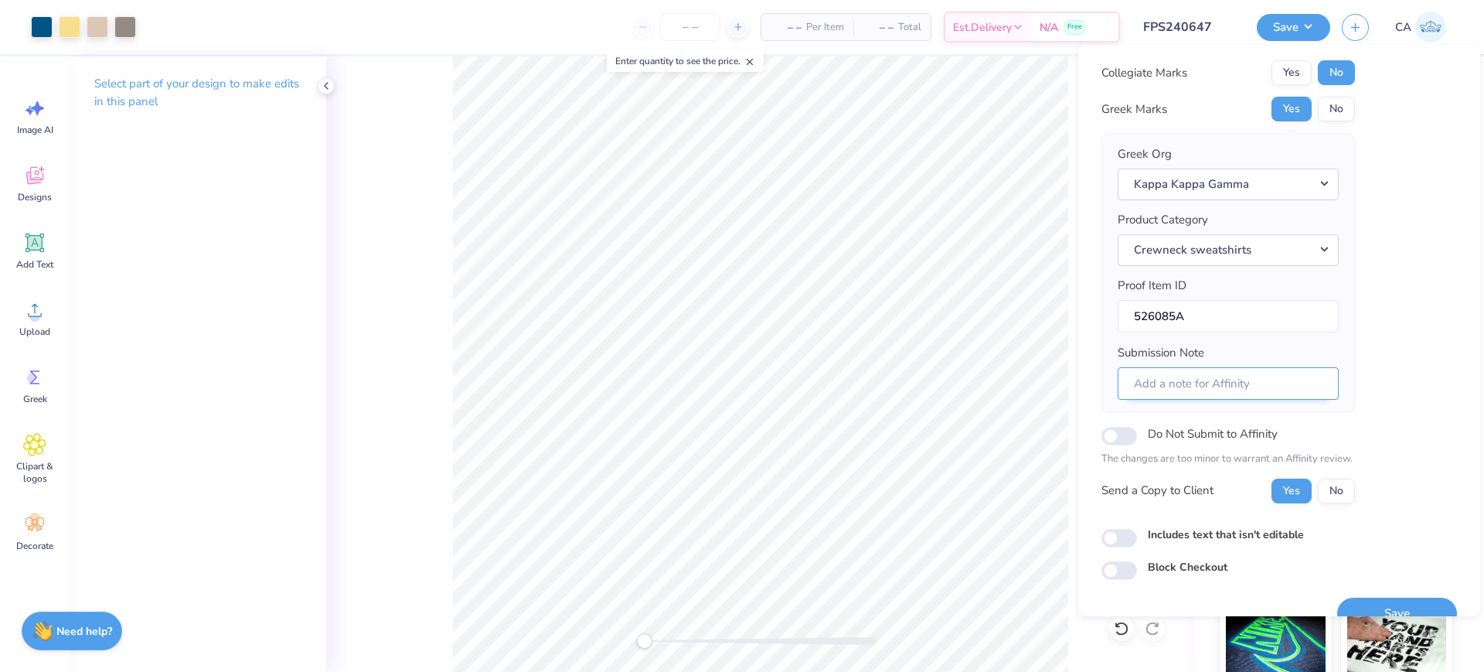
scroll to position [62, 0]
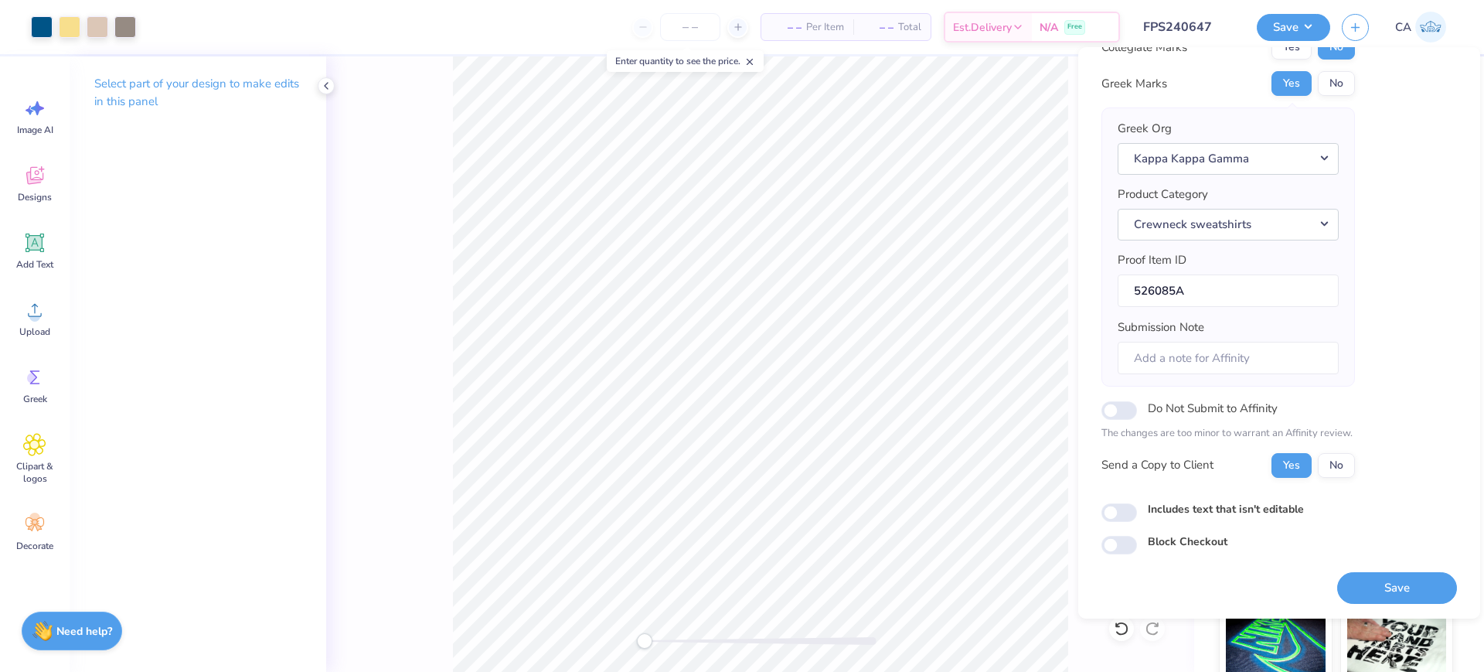
click at [1381, 583] on button "Save" at bounding box center [1397, 588] width 120 height 32
